Goal: Obtain resource: Download file/media

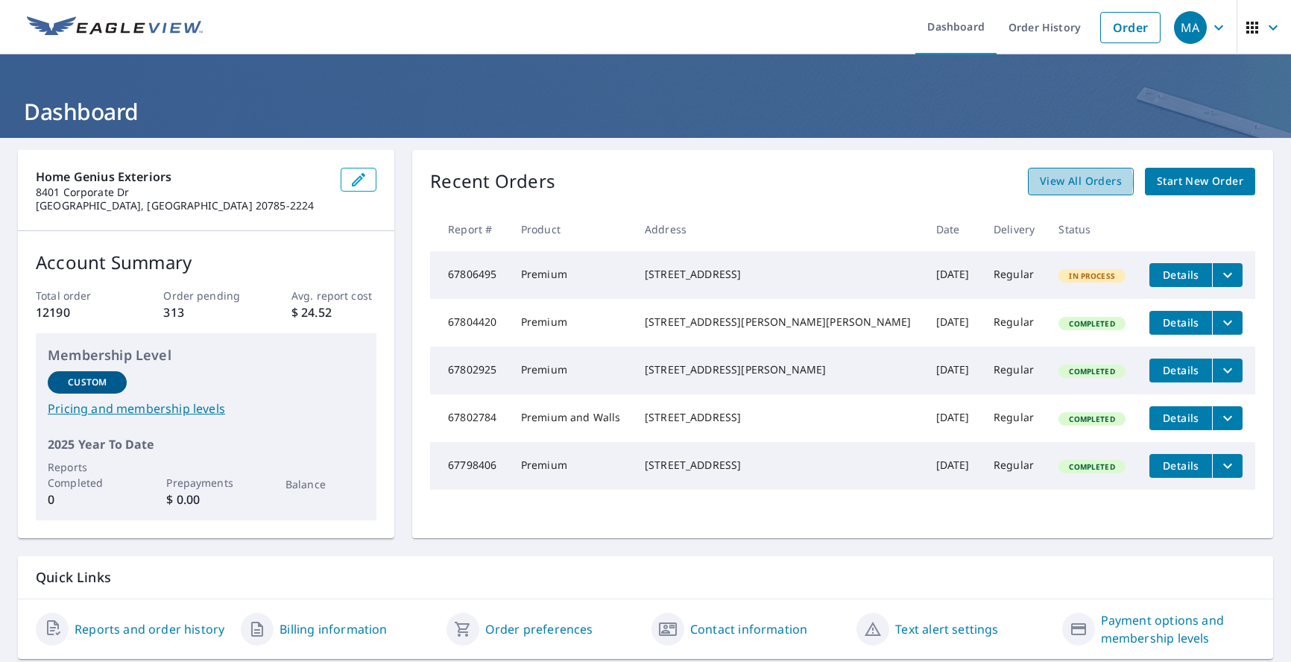
click at [1063, 182] on span "View All Orders" at bounding box center [1081, 181] width 82 height 19
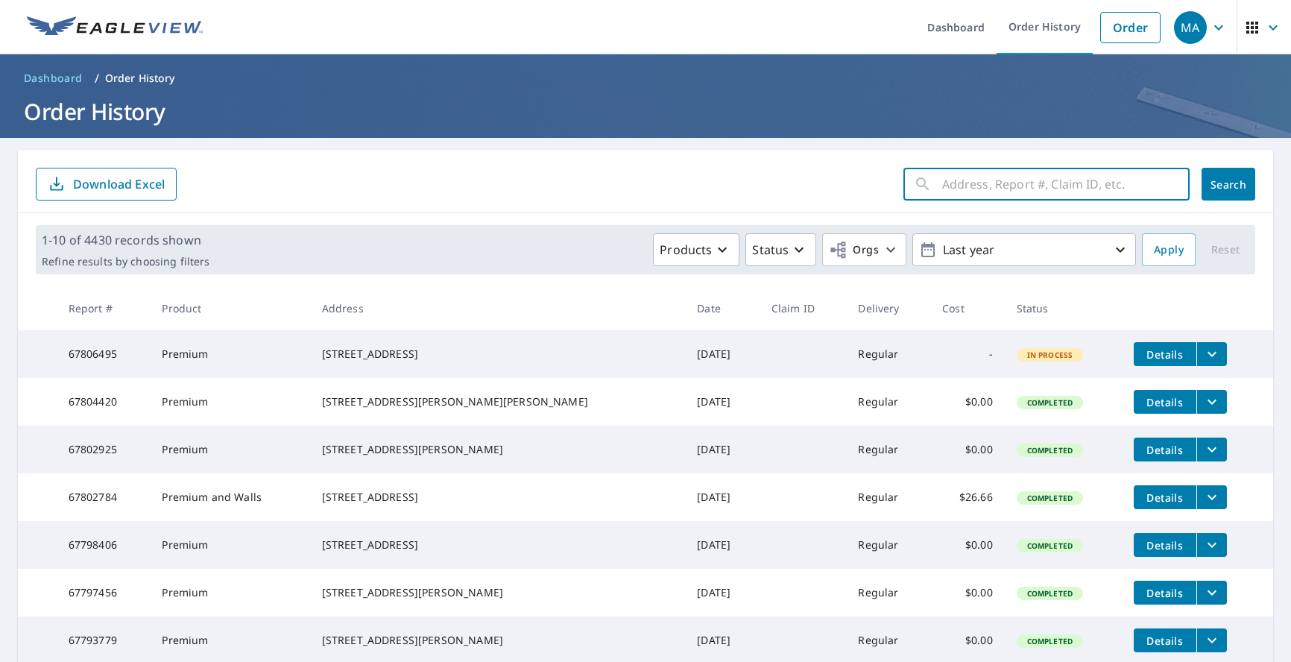
click at [956, 186] on input "text" at bounding box center [1065, 184] width 247 height 42
type input "4305 hickory"
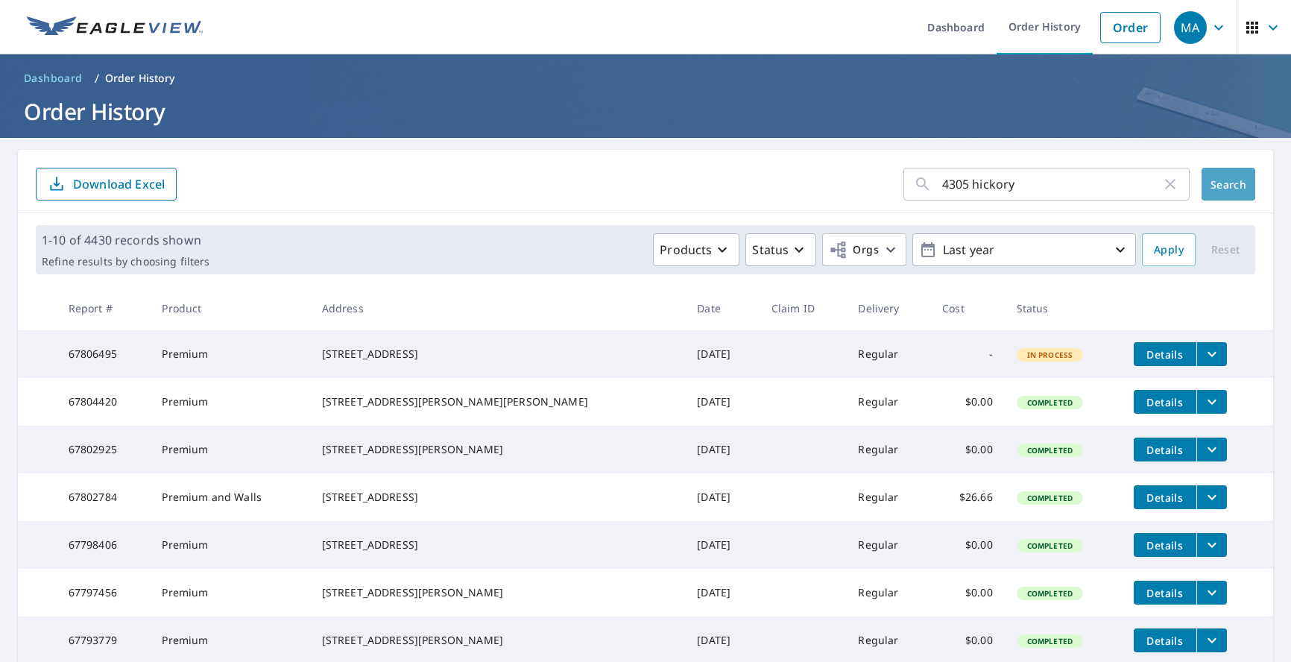
click at [1222, 190] on span "Search" at bounding box center [1228, 184] width 30 height 14
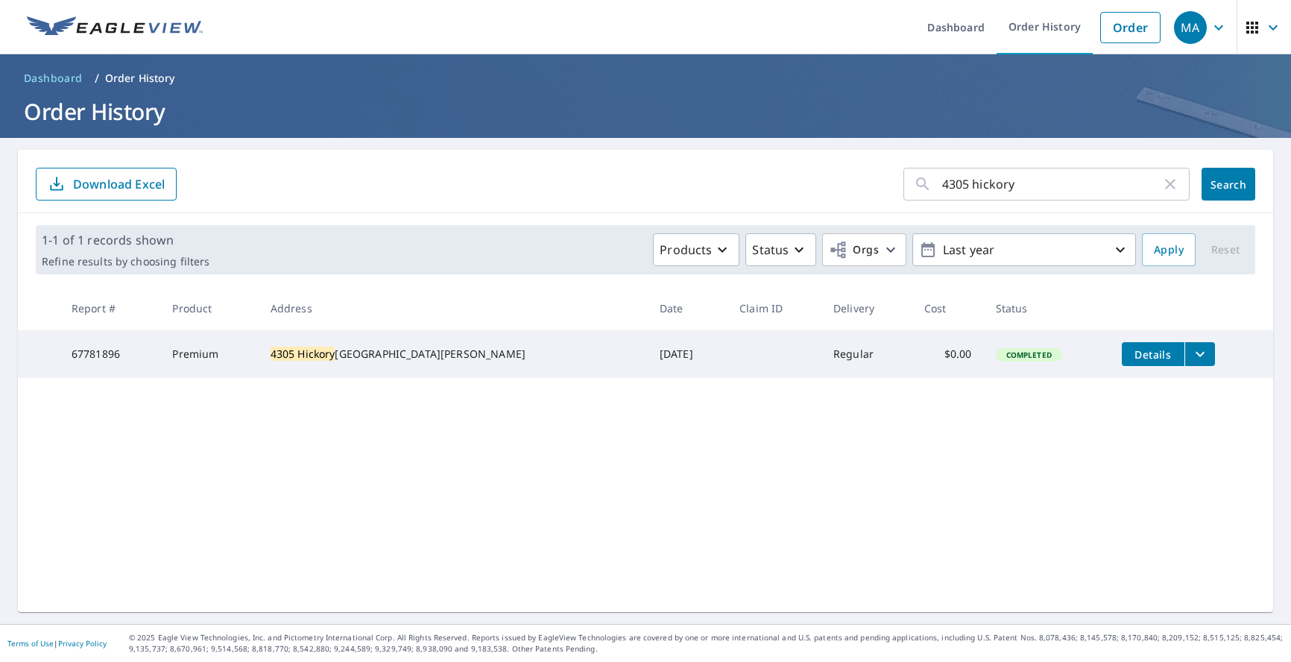
click at [1184, 359] on button "filesDropdownBtn-67781896" at bounding box center [1199, 354] width 31 height 24
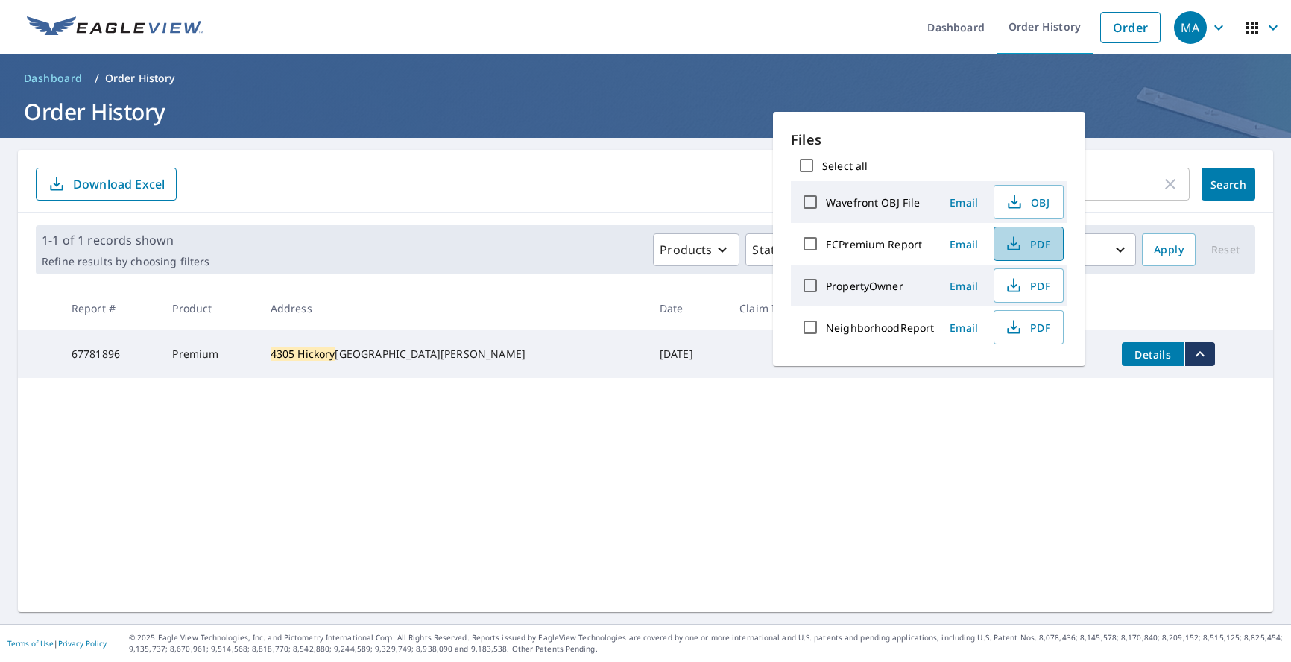
click at [1033, 245] on span "PDF" at bounding box center [1027, 244] width 48 height 18
